Goal: Task Accomplishment & Management: Use online tool/utility

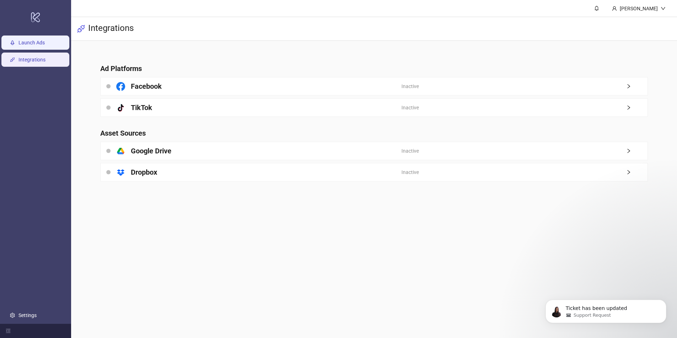
click at [45, 45] on link "Launch Ads" at bounding box center [31, 43] width 26 height 6
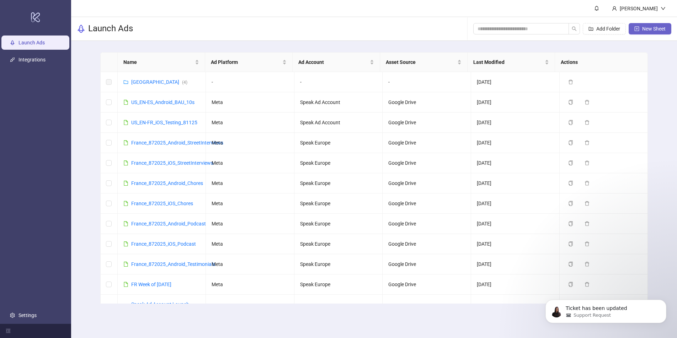
click at [655, 28] on span "New Sheet" at bounding box center [653, 29] width 23 height 6
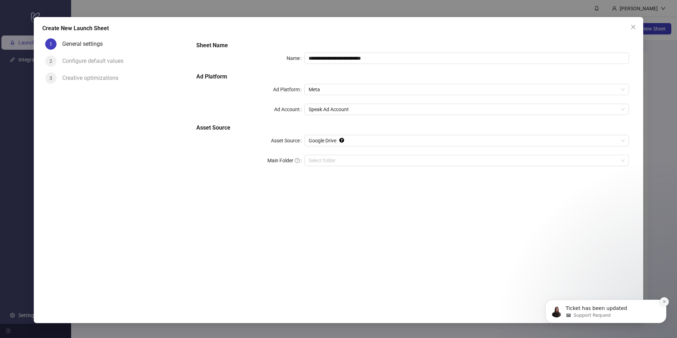
click at [662, 303] on icon "Dismiss notification" at bounding box center [664, 302] width 4 height 4
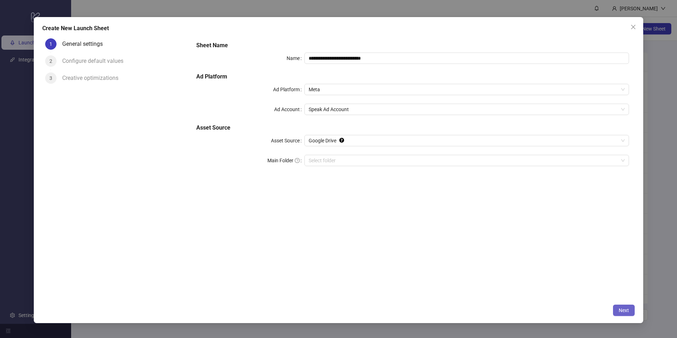
click at [628, 312] on button "Next" at bounding box center [624, 310] width 22 height 11
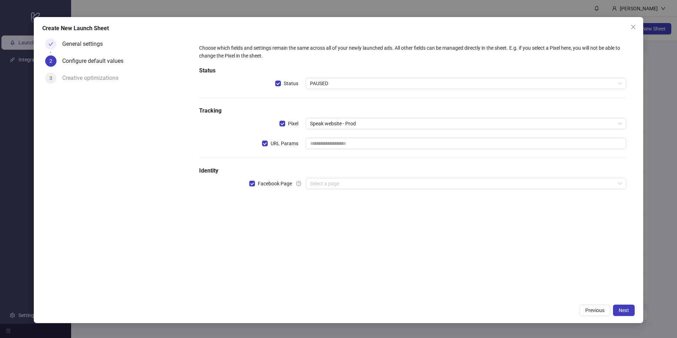
click at [332, 180] on input "search" at bounding box center [462, 183] width 305 height 11
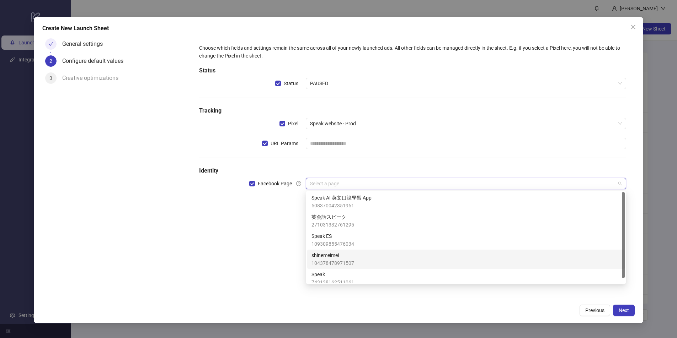
scroll to position [5, 0]
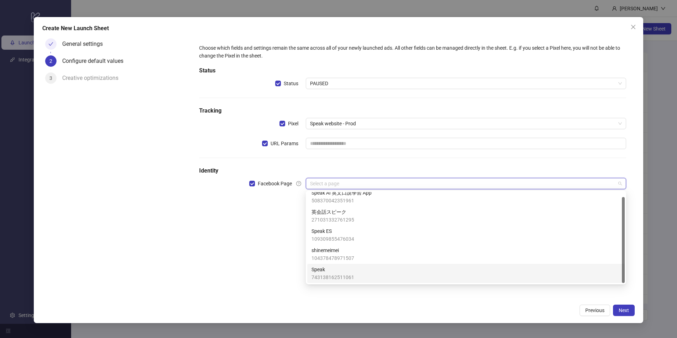
click at [360, 265] on div "Speak 743138162511061" at bounding box center [465, 273] width 317 height 19
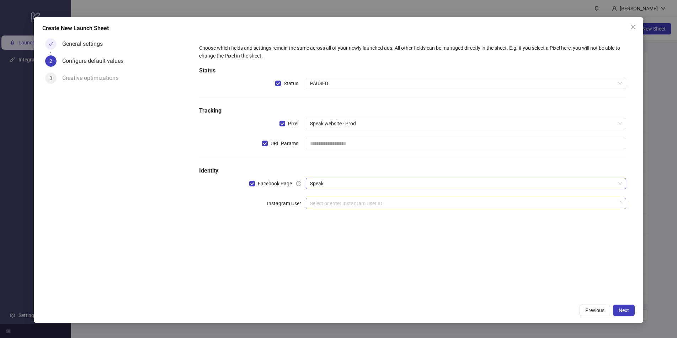
click at [344, 203] on input "search" at bounding box center [462, 203] width 305 height 11
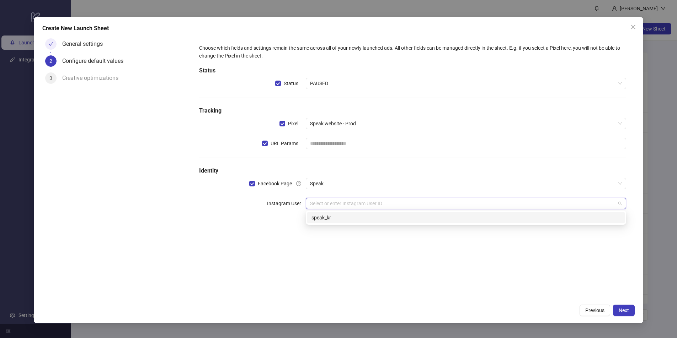
click at [398, 256] on div "Choose which fields and settings remain the same across all of your newly launc…" at bounding box center [412, 168] width 444 height 265
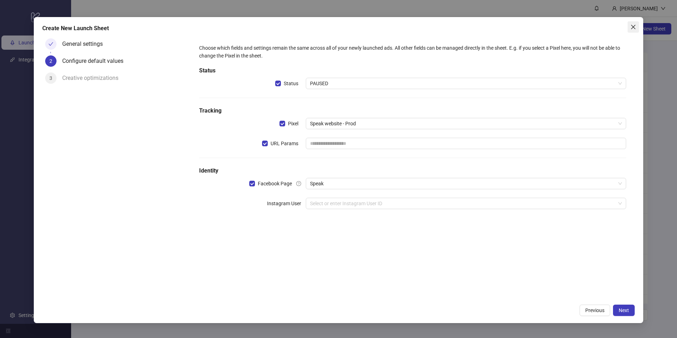
click at [630, 28] on icon "close" at bounding box center [633, 27] width 6 height 6
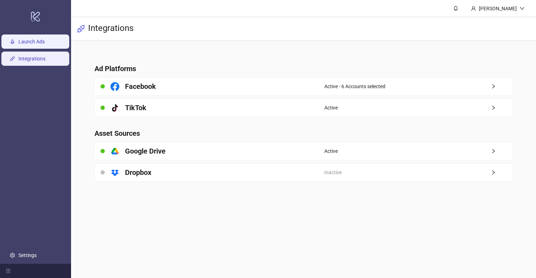
click at [45, 41] on link "Launch Ads" at bounding box center [31, 42] width 26 height 6
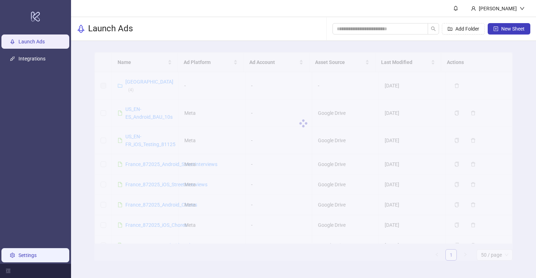
click at [36, 256] on link "Settings" at bounding box center [27, 255] width 18 height 6
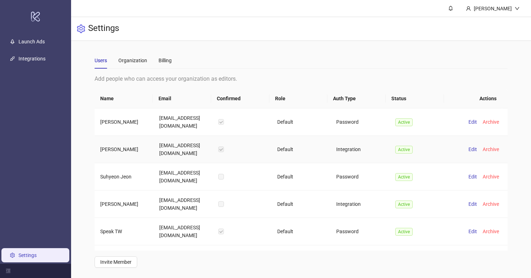
scroll to position [49, 0]
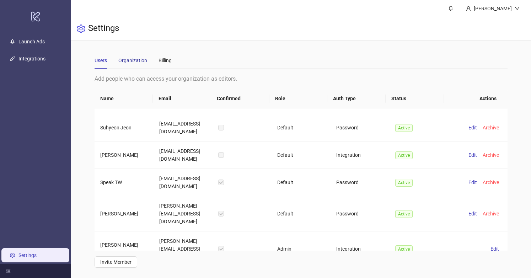
click at [135, 62] on div "Organization" at bounding box center [132, 60] width 29 height 8
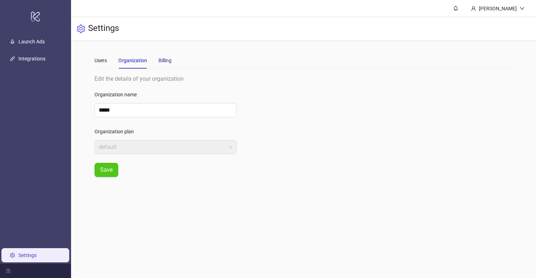
click at [167, 61] on div "Billing" at bounding box center [164, 60] width 13 height 8
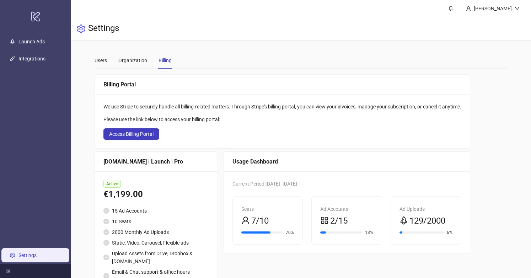
scroll to position [34, 0]
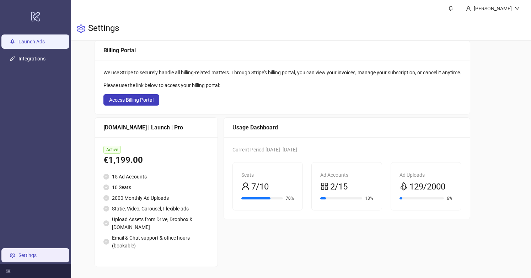
click at [38, 44] on link "Launch Ads" at bounding box center [31, 42] width 26 height 6
